Goal: Information Seeking & Learning: Learn about a topic

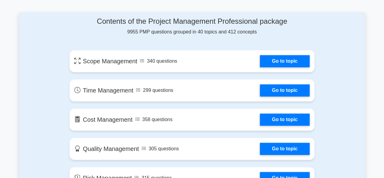
scroll to position [314, 0]
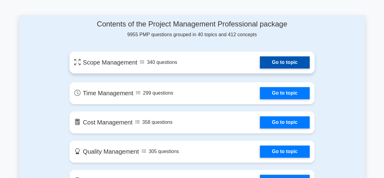
click at [296, 63] on link "Go to topic" at bounding box center [285, 62] width 50 height 12
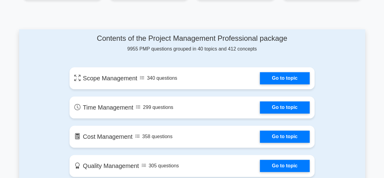
scroll to position [283, 0]
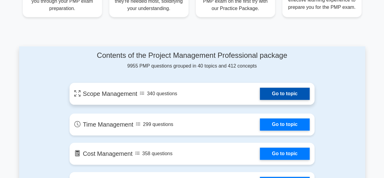
click at [281, 94] on link "Go to topic" at bounding box center [285, 93] width 50 height 12
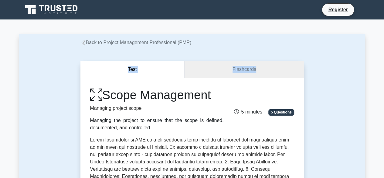
drag, startPoint x: 383, startPoint y: 32, endPoint x: 385, endPoint y: 63, distance: 31.1
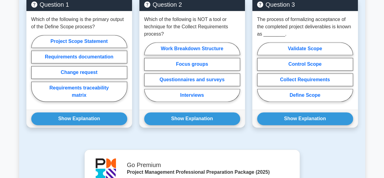
scroll to position [443, 0]
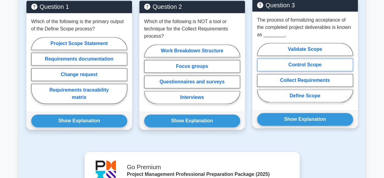
click at [308, 62] on label "Control Scope" at bounding box center [305, 64] width 96 height 13
click at [261, 72] on input "Control Scope" at bounding box center [259, 74] width 4 height 4
radio input "true"
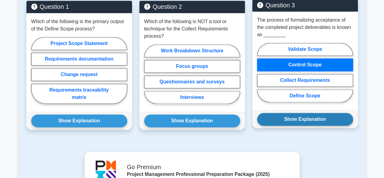
click at [305, 117] on button "Show Explanation" at bounding box center [305, 119] width 96 height 13
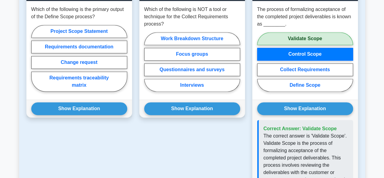
scroll to position [457, 0]
